Goal: Task Accomplishment & Management: Complete application form

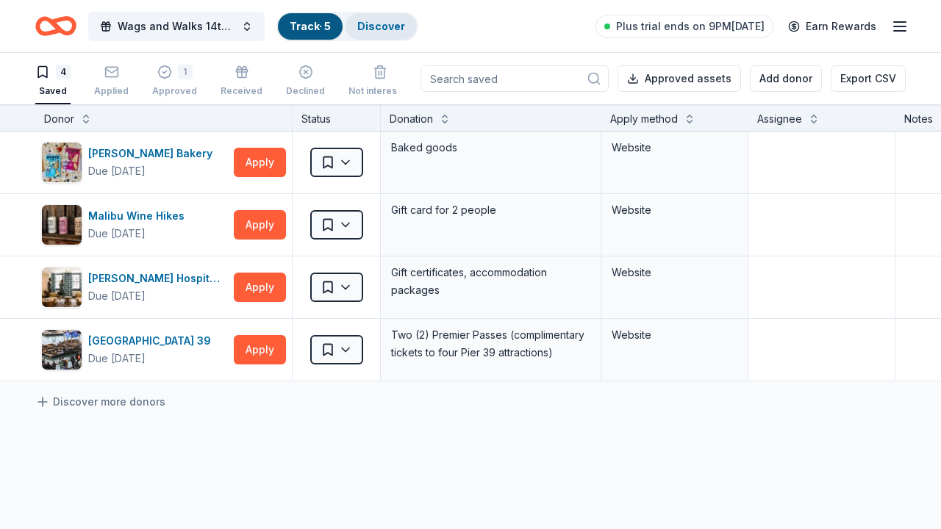
click at [386, 29] on link "Discover" at bounding box center [381, 26] width 48 height 12
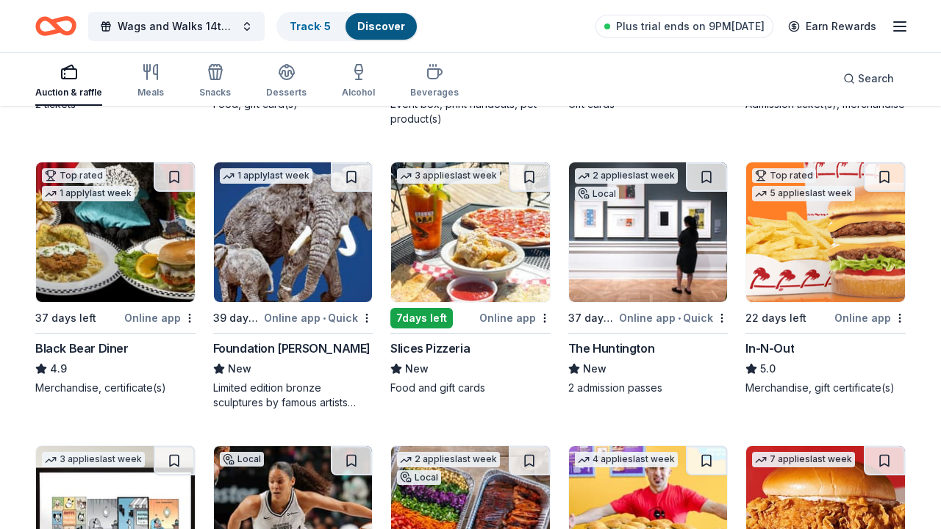
scroll to position [1540, 0]
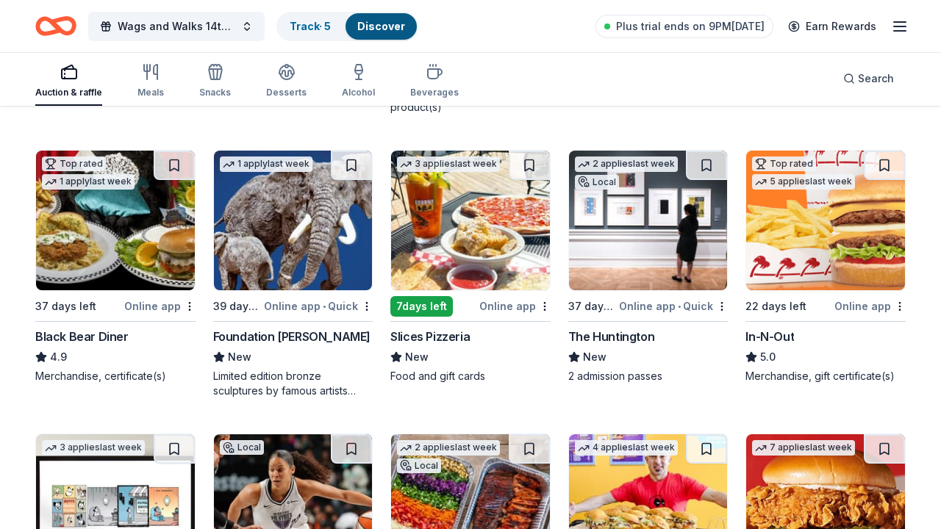
click at [318, 211] on img at bounding box center [293, 221] width 159 height 140
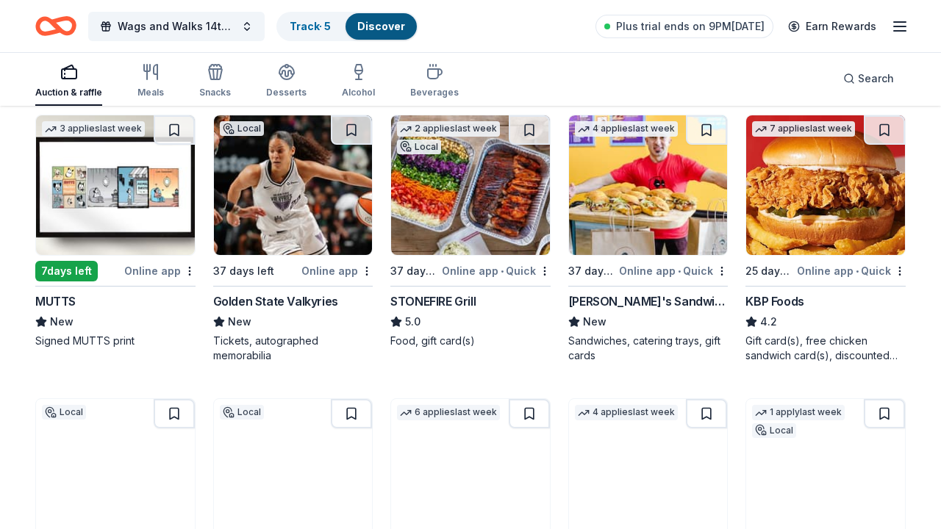
scroll to position [1862, 0]
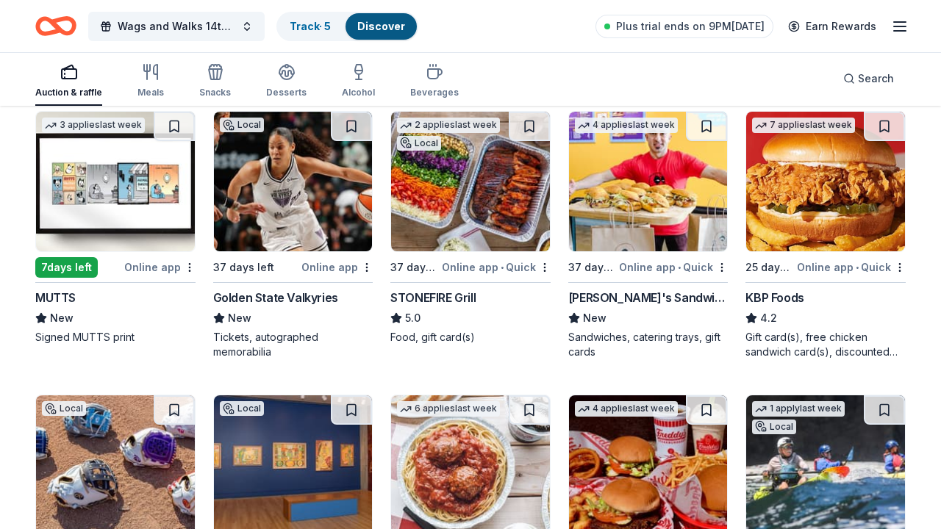
click at [822, 208] on img at bounding box center [825, 182] width 159 height 140
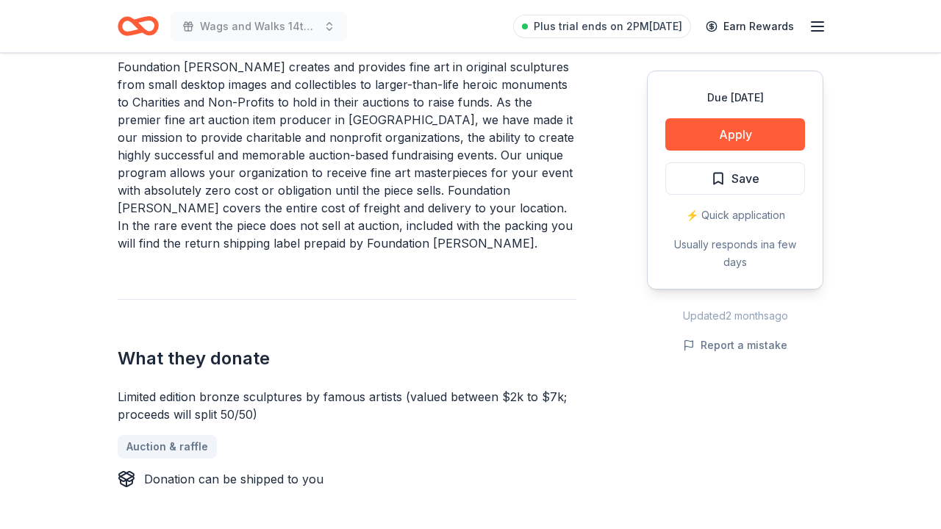
scroll to position [332, 0]
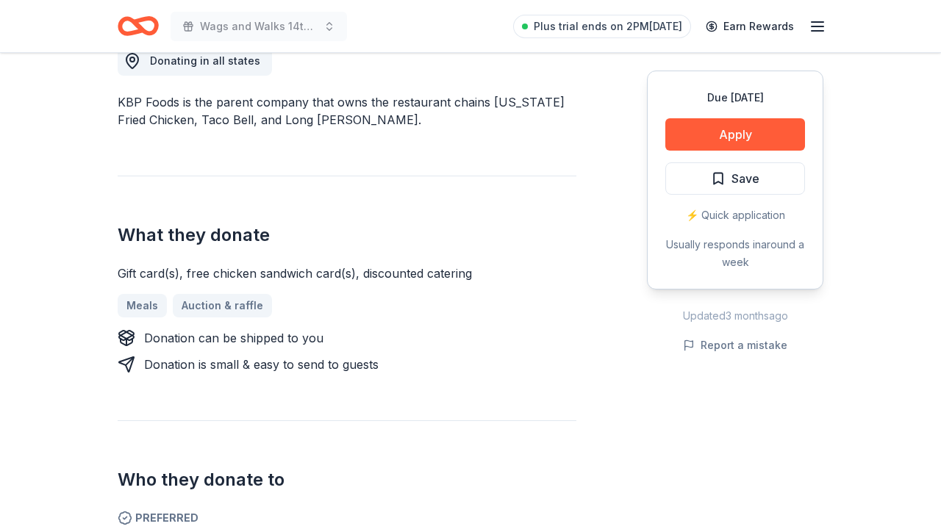
scroll to position [437, 0]
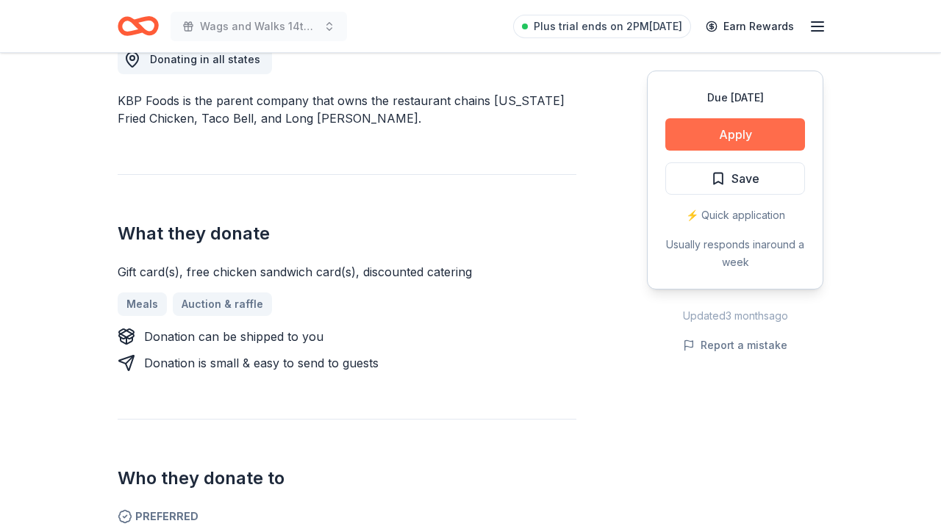
click at [753, 143] on button "Apply" at bounding box center [735, 134] width 140 height 32
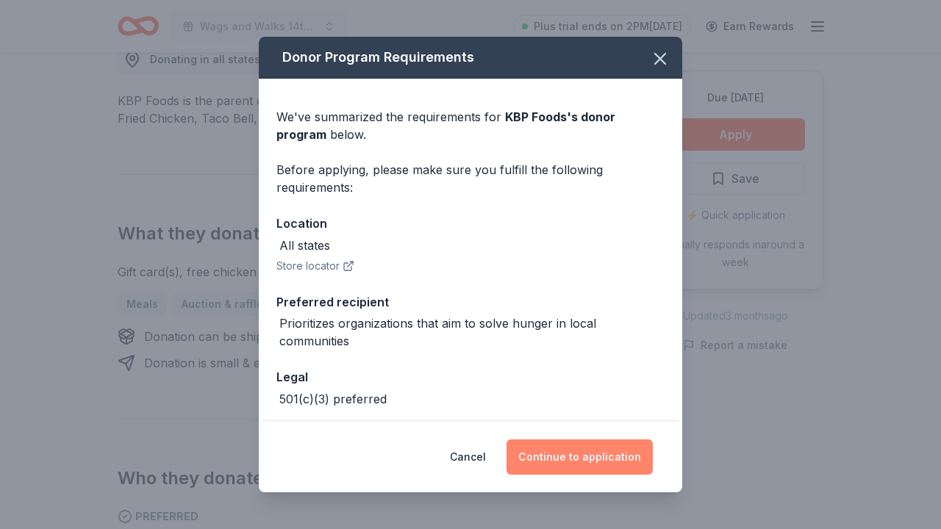
click at [604, 454] on button "Continue to application" at bounding box center [580, 457] width 146 height 35
